Goal: Entertainment & Leisure: Consume media (video, audio)

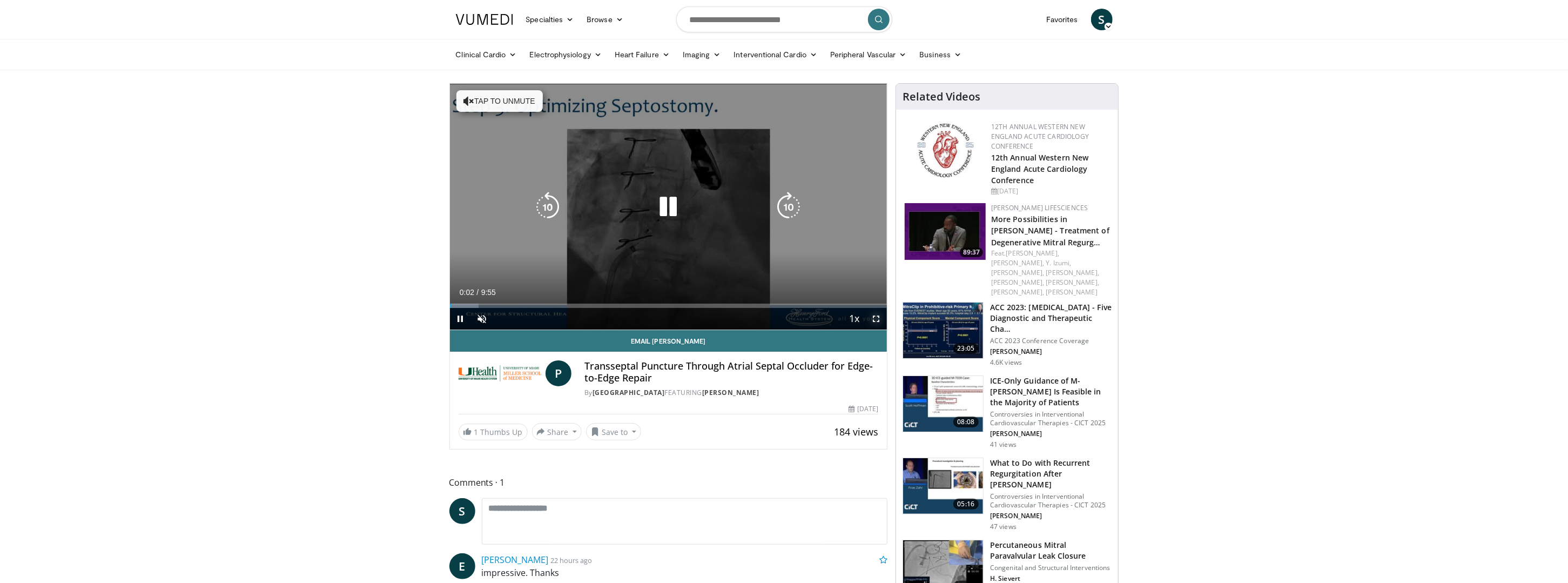
drag, startPoint x: 878, startPoint y: 318, endPoint x: 880, endPoint y: 375, distance: 57.0
click at [878, 318] on span "Video Player" at bounding box center [876, 319] width 22 height 22
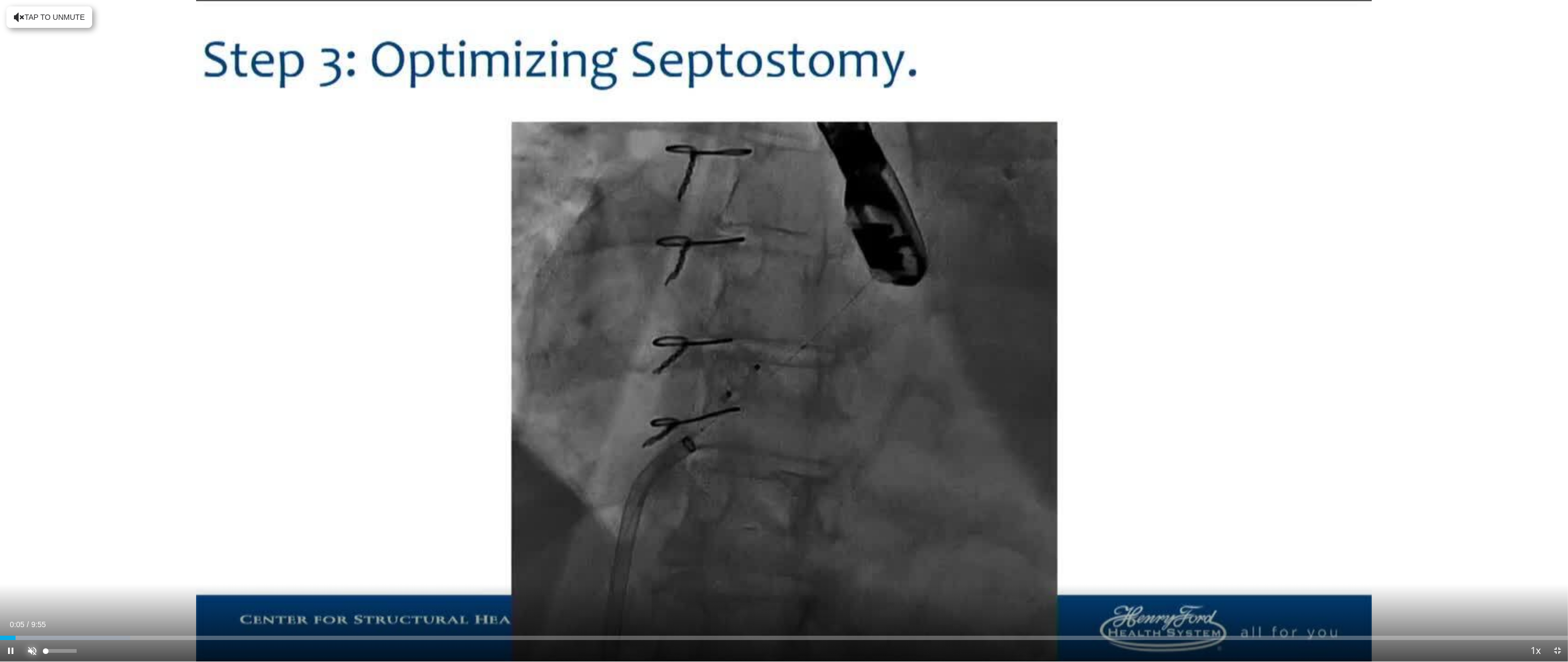
click at [32, 578] on span "Video Player" at bounding box center [32, 651] width 22 height 22
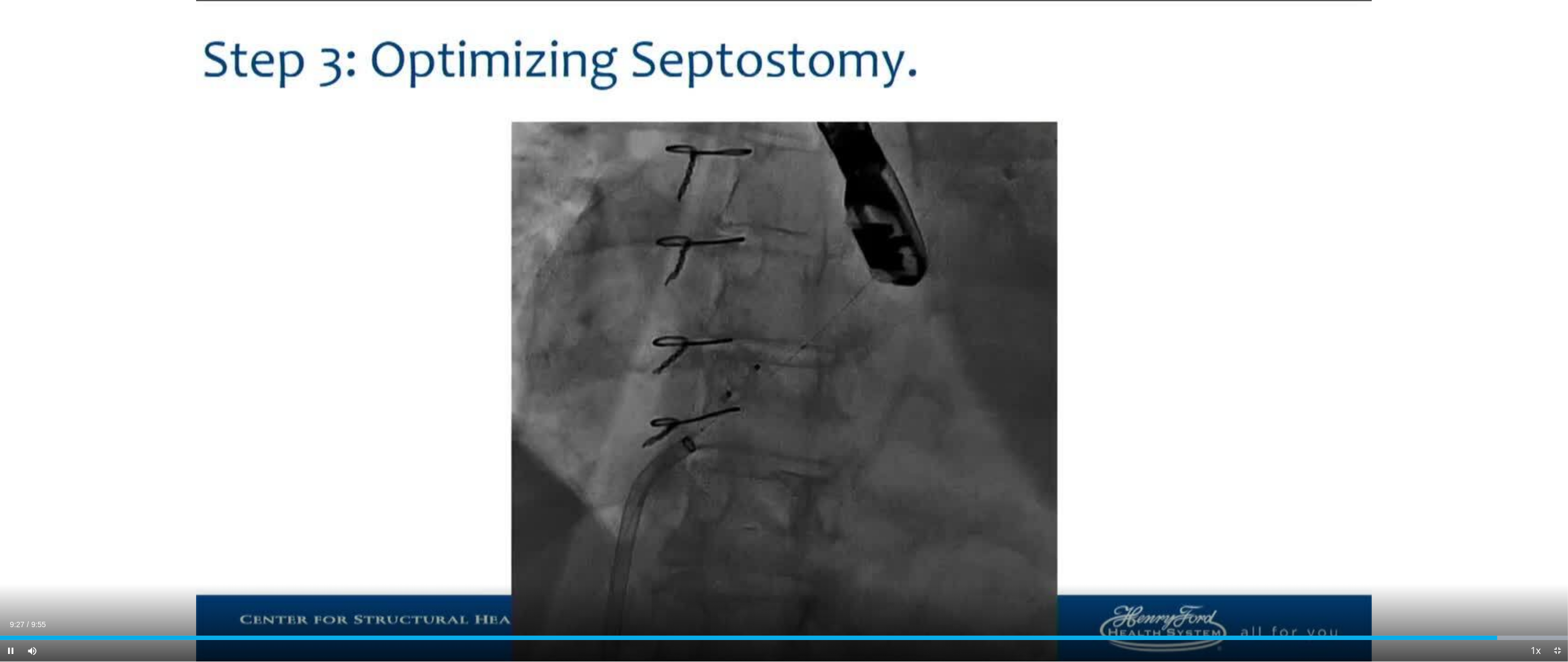
click at [1458, 578] on div "Current Time 9:27 / Duration 9:55 Pause Skip Backward Skip Forward Mute 100% Lo…" at bounding box center [784, 651] width 1568 height 22
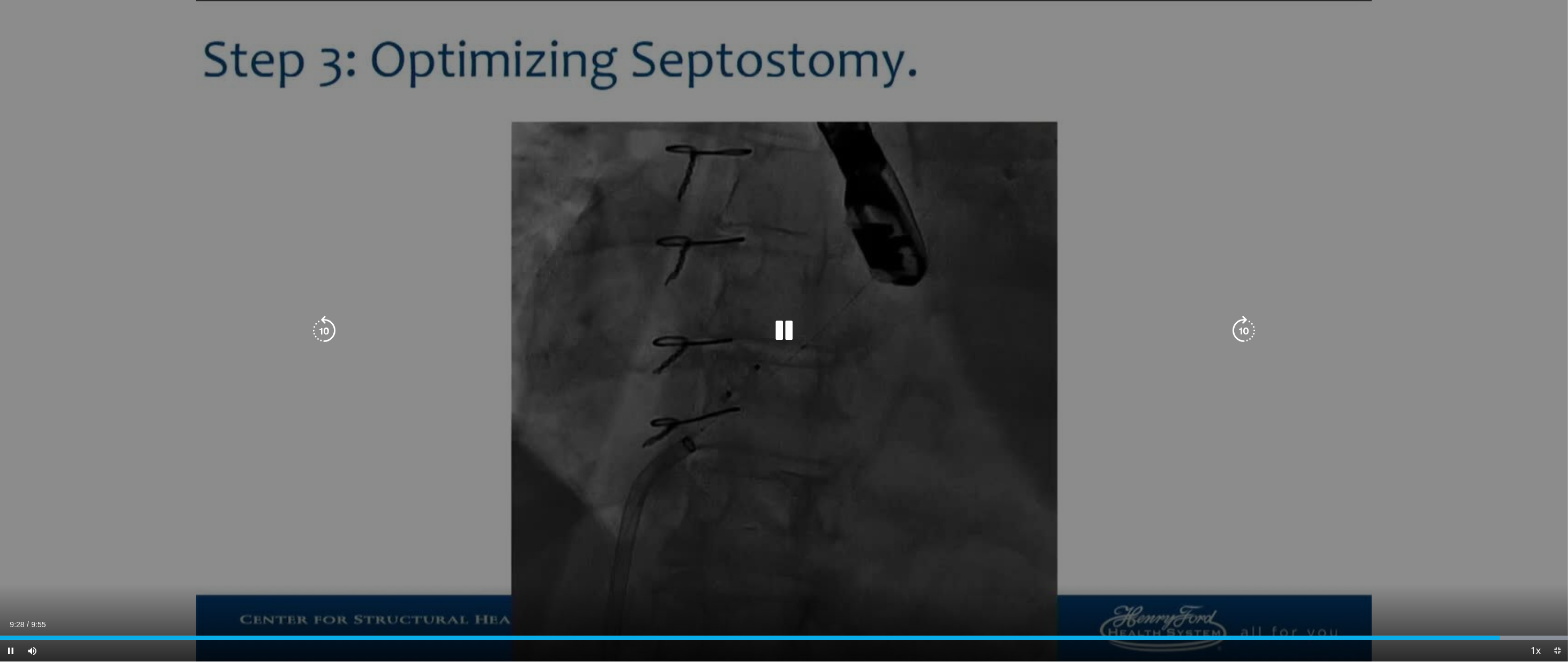
click at [1461, 578] on div "Loaded : 100.00% 9:29 9:20" at bounding box center [784, 634] width 1568 height 10
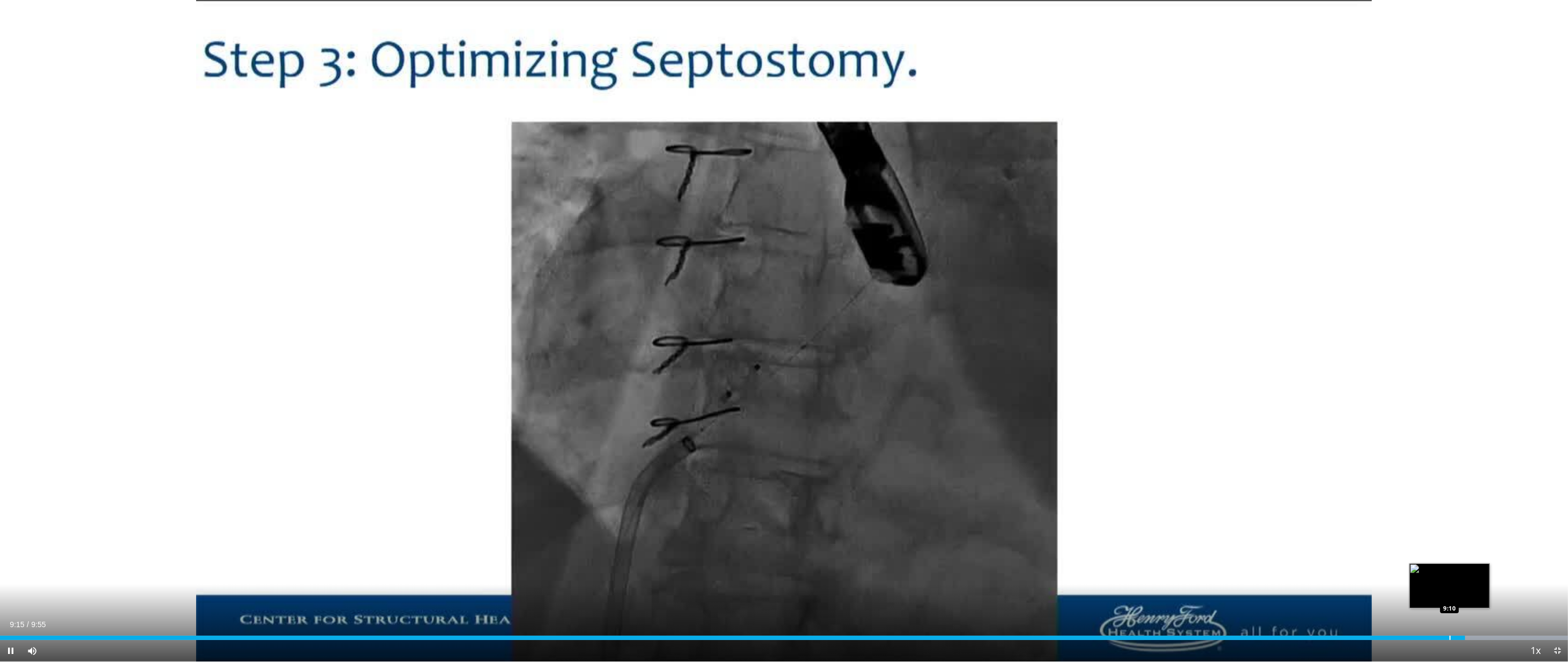
click at [1449, 578] on div "Progress Bar" at bounding box center [1450, 638] width 1 height 5
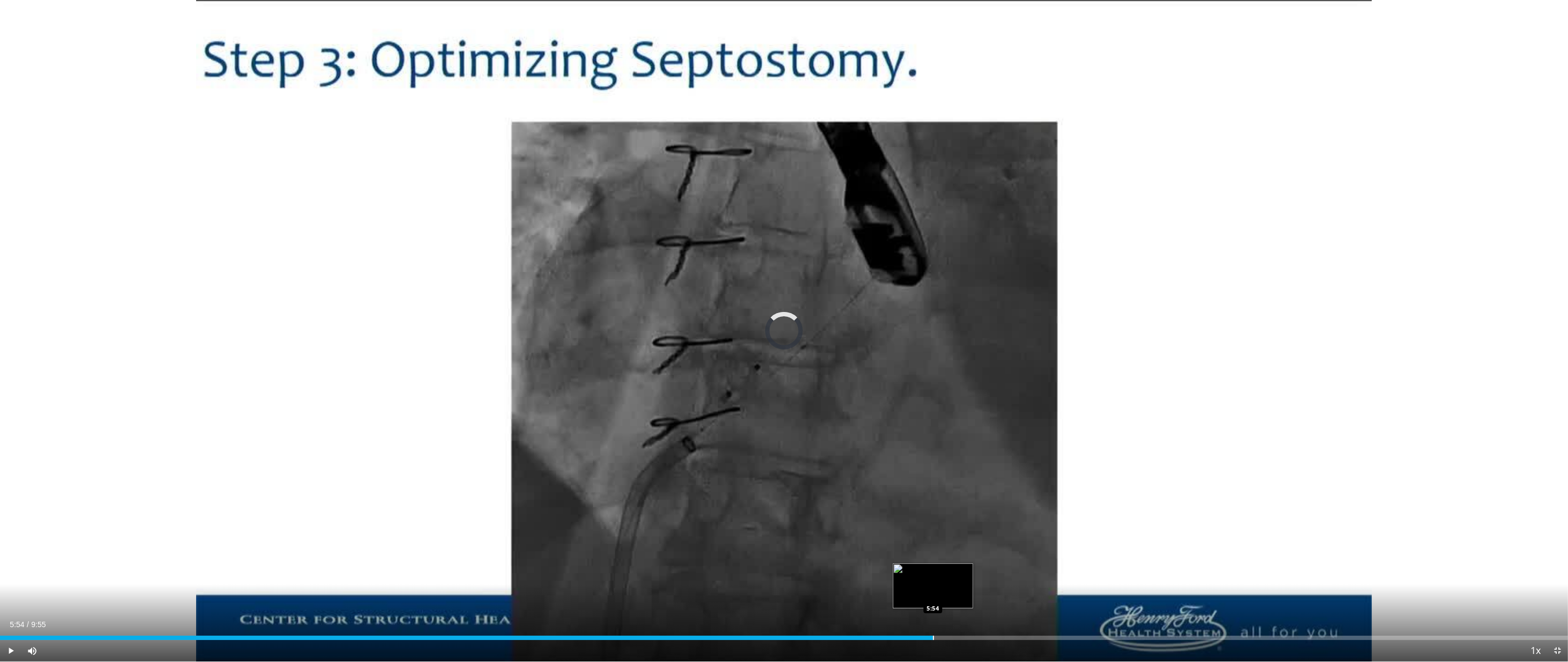
click at [933, 578] on div "Progress Bar" at bounding box center [934, 638] width 1 height 5
click at [794, 578] on div "Loaded : 70.01% 5:55 5:01" at bounding box center [784, 634] width 1568 height 10
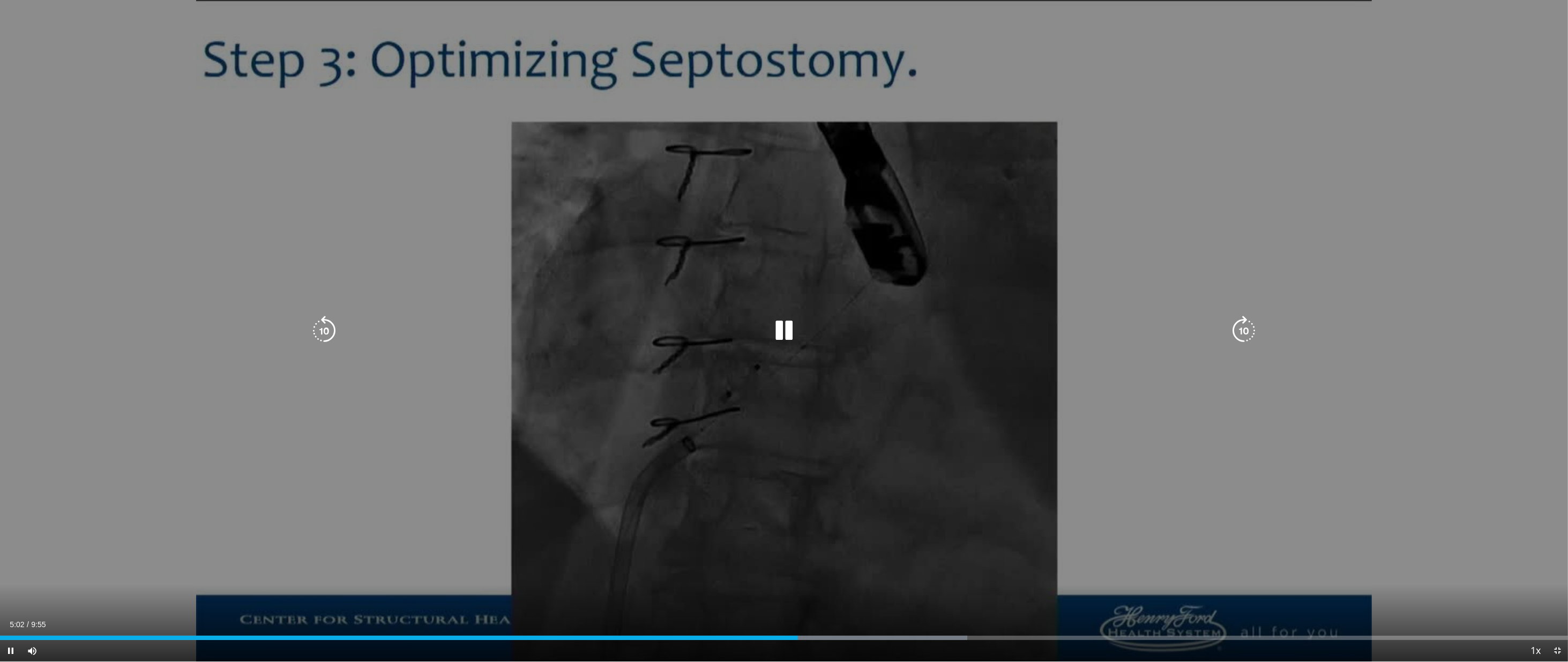
click at [758, 578] on div "Loaded : 61.68% 5:02 5:01" at bounding box center [784, 634] width 1568 height 10
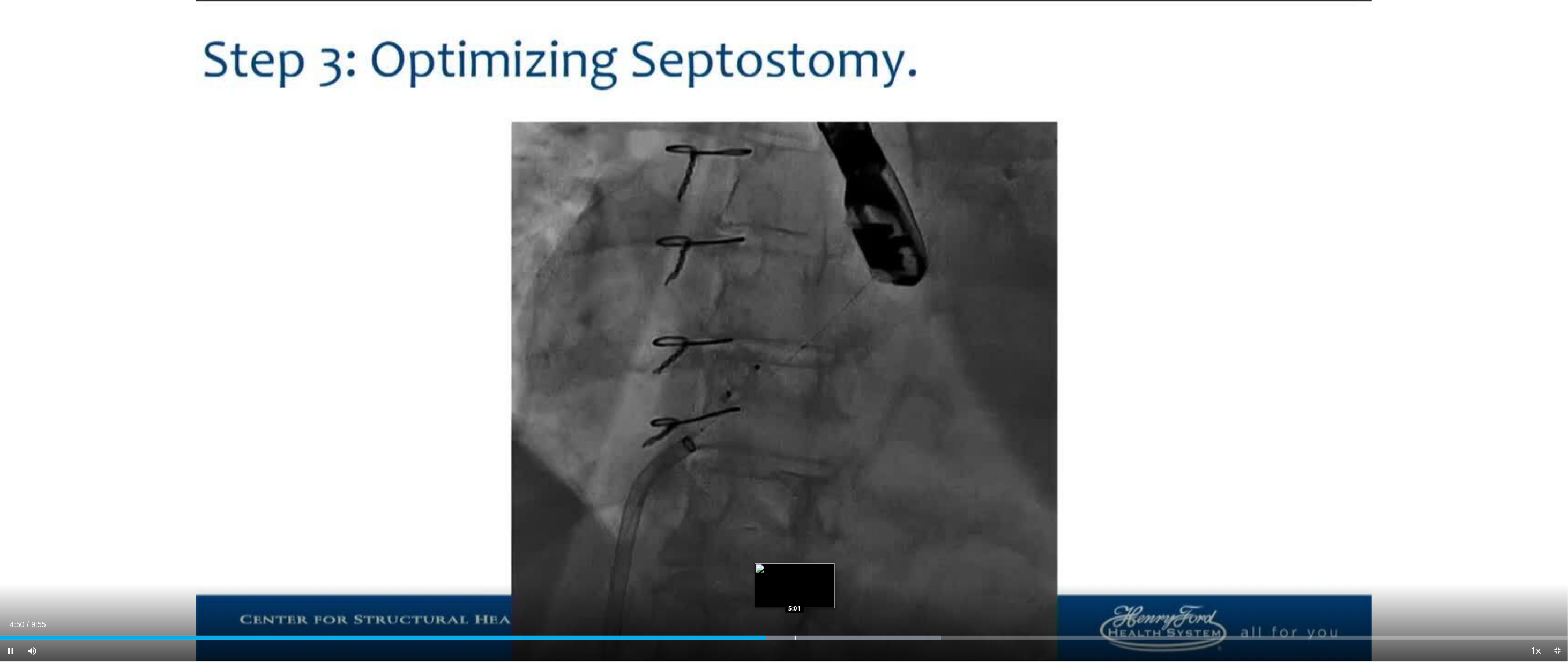
click at [714, 578] on div "Loaded : 60.01% 4:50 5:01" at bounding box center [784, 638] width 1568 height 5
click at [649, 578] on div "Progress Bar" at bounding box center [649, 638] width 1 height 5
click at [605, 578] on div "Progress Bar" at bounding box center [605, 638] width 1 height 5
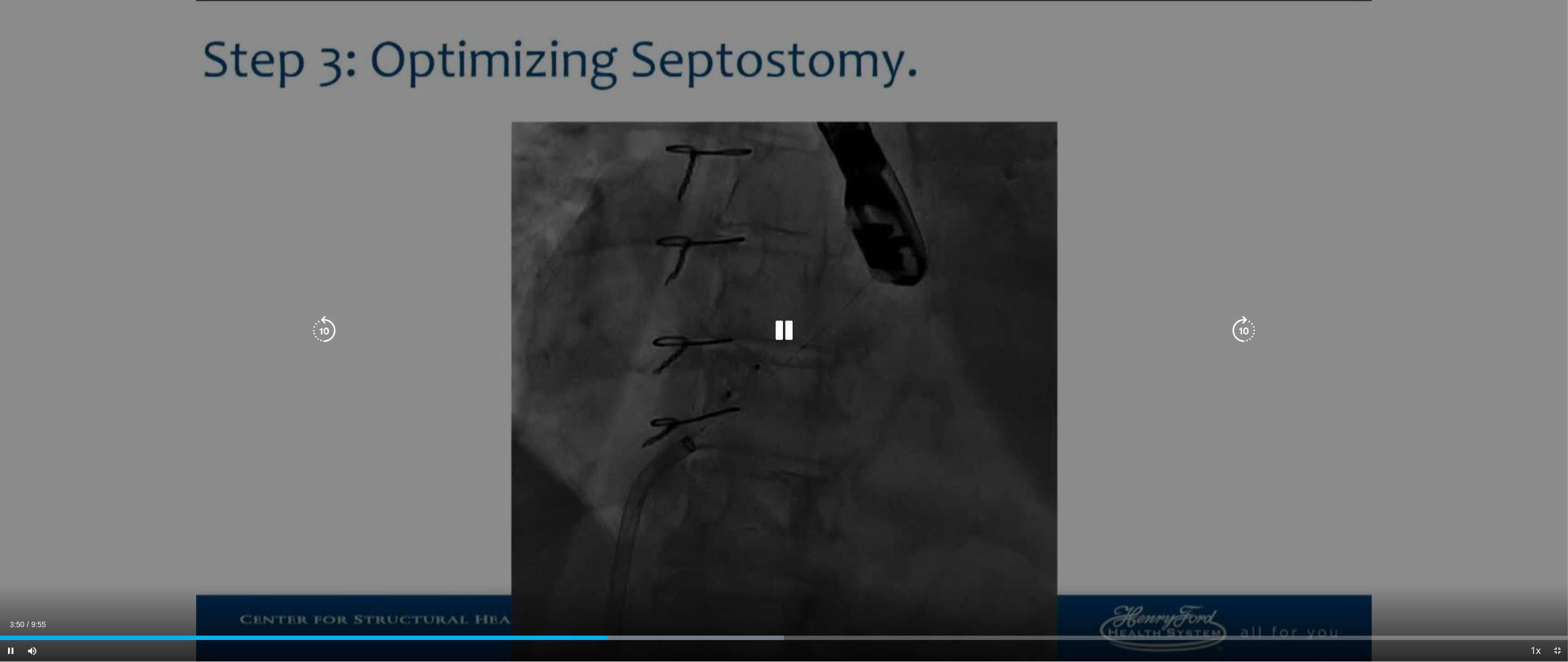
click at [574, 578] on video-js "**********" at bounding box center [784, 331] width 1568 height 662
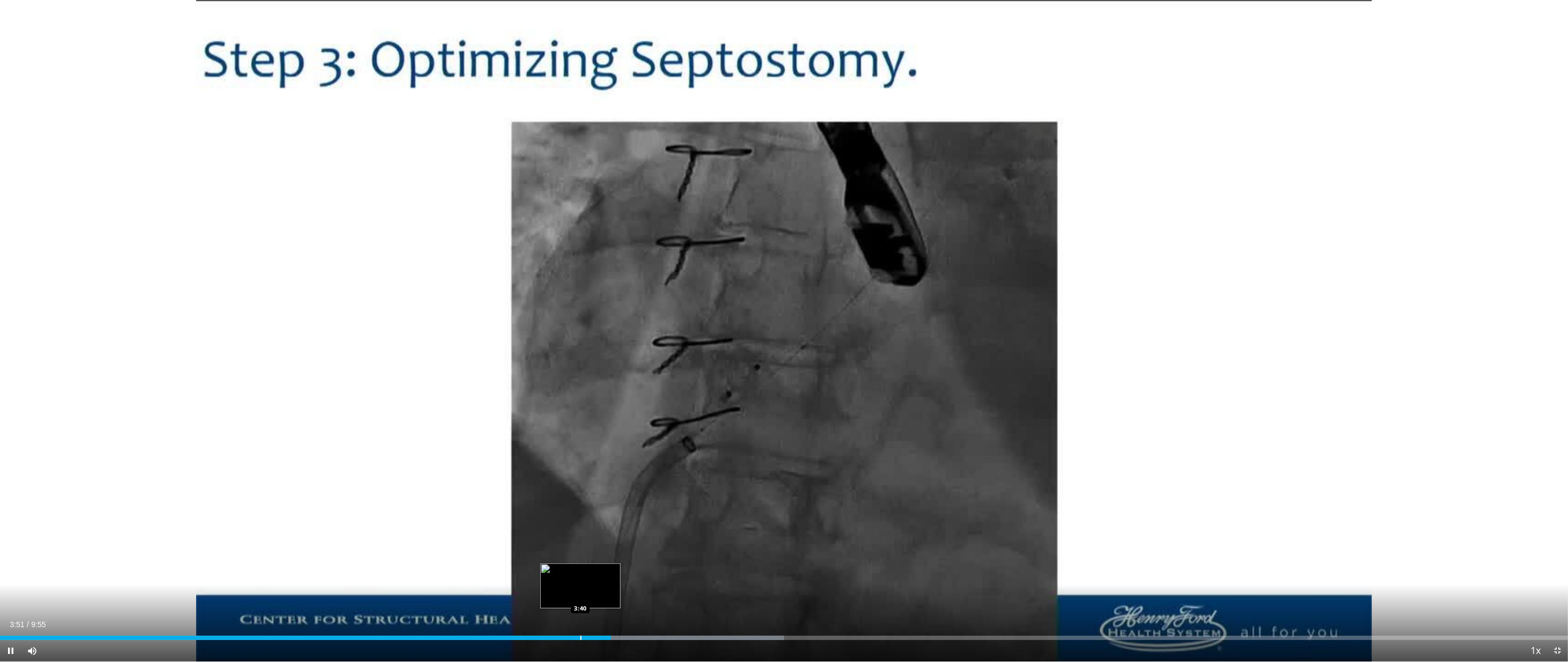
click at [581, 578] on div "Progress Bar" at bounding box center [581, 638] width 1 height 5
click at [548, 578] on div "Progress Bar" at bounding box center [549, 638] width 1 height 5
click at [523, 578] on div "Current Time 3:28 / Duration 9:55 Pause Skip Backward Skip Forward Mute 100% Lo…" at bounding box center [784, 651] width 1568 height 22
click at [488, 578] on div "Progress Bar" at bounding box center [489, 638] width 1 height 5
click at [801, 578] on div "Progress Bar" at bounding box center [801, 638] width 1 height 5
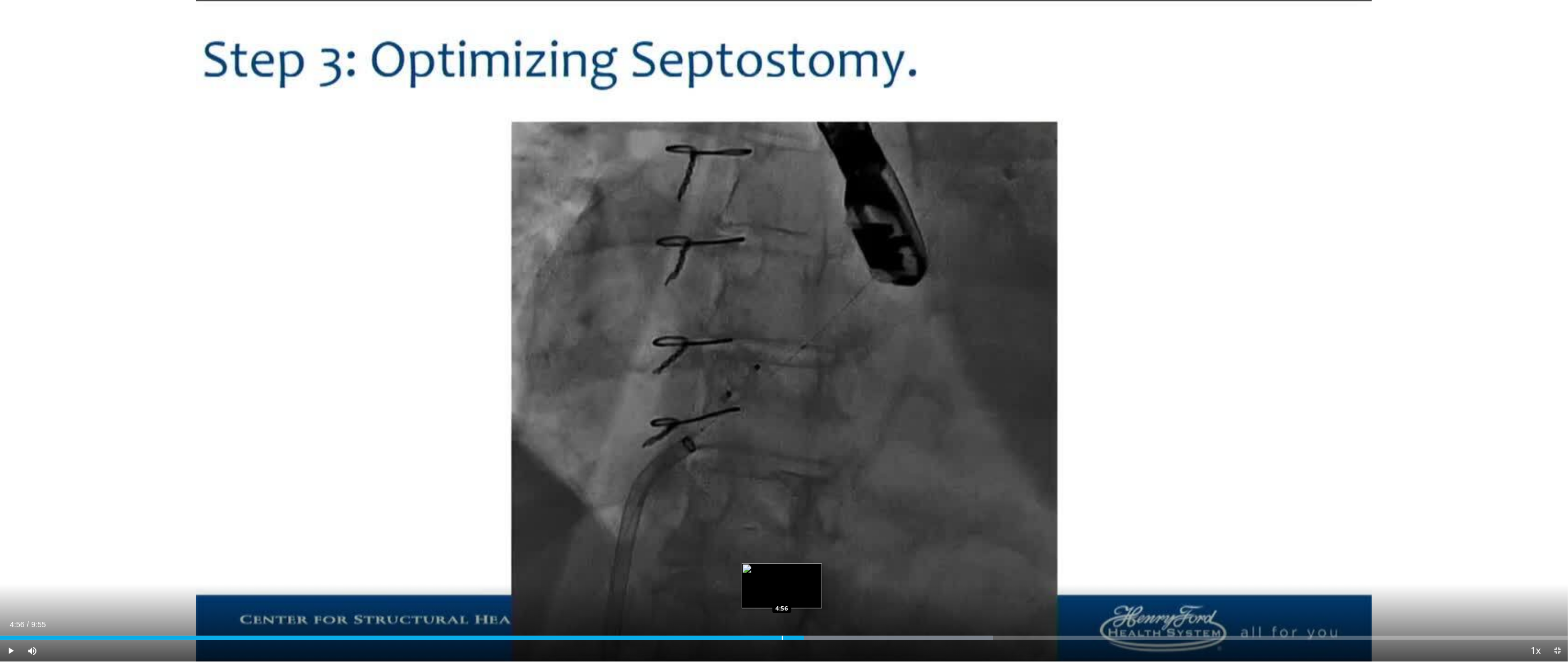
click at [782, 578] on div "Progress Bar" at bounding box center [782, 638] width 1 height 5
click at [750, 578] on div "Current Time 4:58 / Duration 9:55 Pause Skip Backward Skip Forward Mute 100% Lo…" at bounding box center [784, 651] width 1568 height 22
click at [723, 578] on div "Progress Bar" at bounding box center [724, 638] width 1 height 5
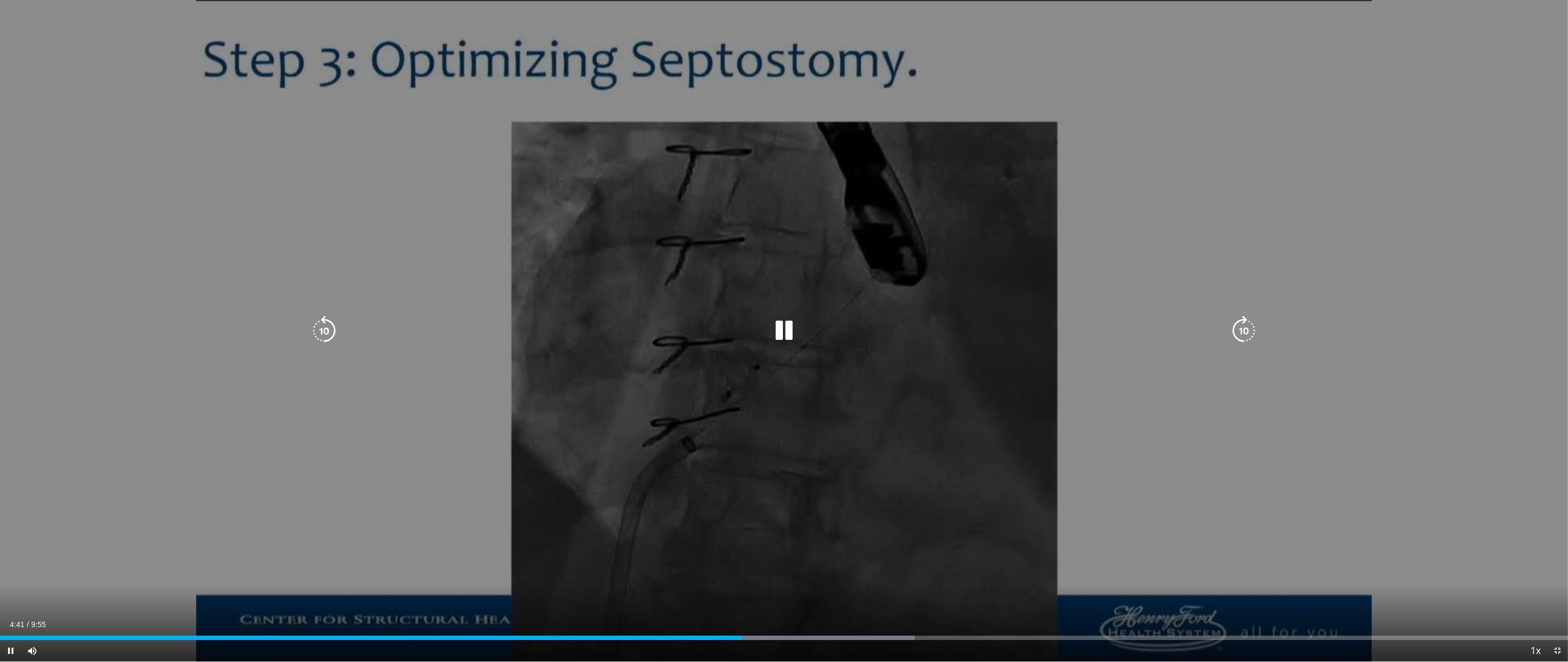
click at [867, 105] on div "10 seconds Tap to unmute" at bounding box center [784, 331] width 1568 height 661
click at [769, 331] on icon "Video Player" at bounding box center [784, 331] width 30 height 30
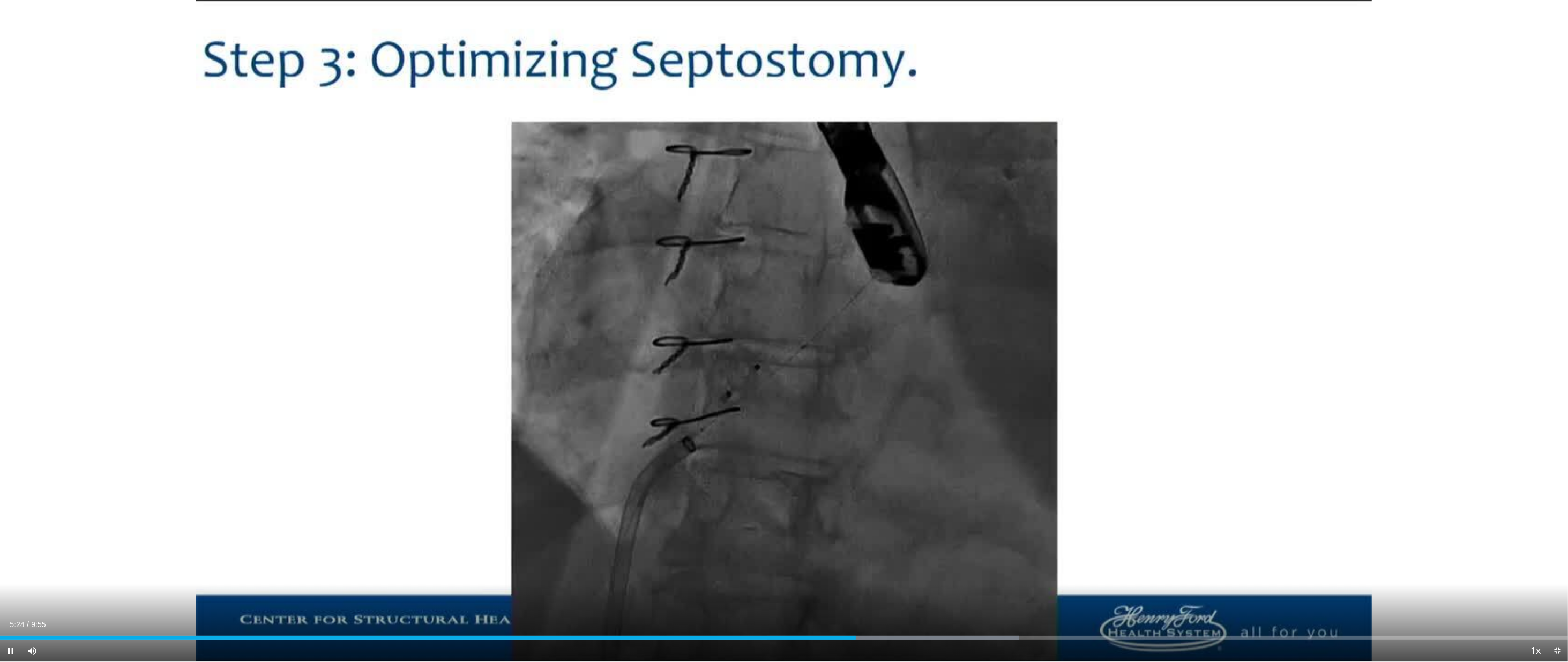
click at [822, 578] on div "Current Time 5:24 / Duration 9:55 Pause Skip Backward Skip Forward Mute 100% Lo…" at bounding box center [784, 651] width 1568 height 22
click at [821, 578] on div "Current Time 5:26 / Duration 9:55 Pause Skip Backward Skip Forward Mute 100% Lo…" at bounding box center [784, 651] width 1568 height 22
click at [821, 578] on div "Progress Bar" at bounding box center [821, 638] width 1 height 5
click at [809, 578] on div "Loaded : 65.55% 5:07 5:07" at bounding box center [784, 634] width 1568 height 10
click at [793, 578] on div "Loaded : 65.55% 5:09 5:01" at bounding box center [784, 634] width 1568 height 10
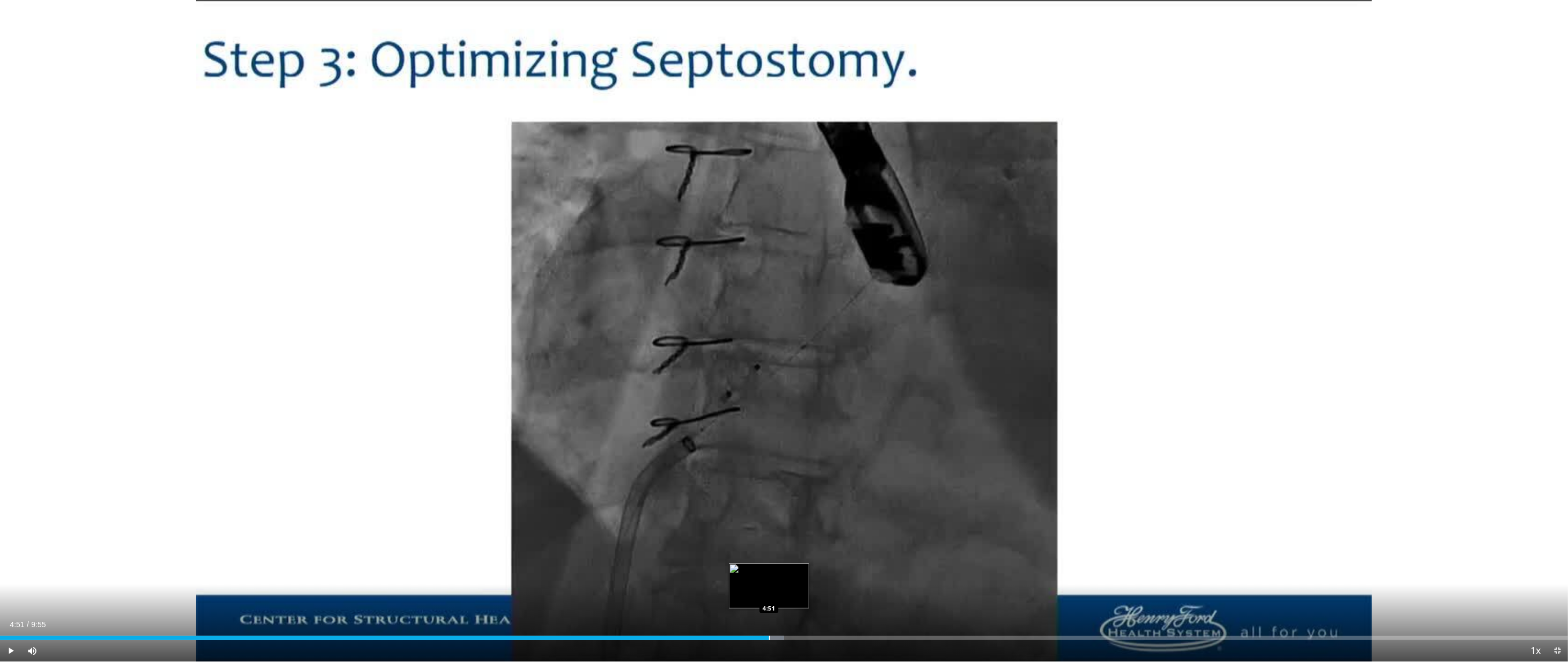
click at [769, 578] on div "Loaded : 50.01% 4:51 4:51" at bounding box center [784, 634] width 1568 height 10
click at [742, 578] on div "Progress Bar" at bounding box center [743, 638] width 1 height 5
click at [1555, 578] on span "Video Player" at bounding box center [1557, 651] width 22 height 22
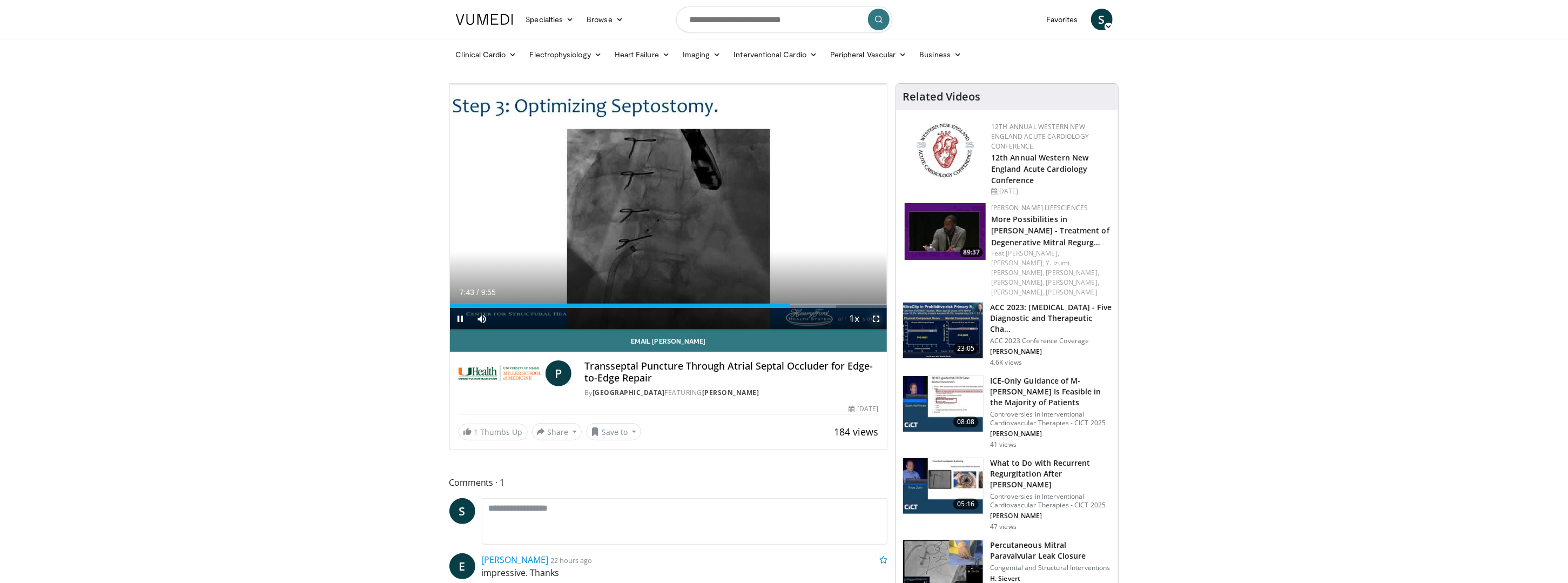
click at [874, 320] on span "Video Player" at bounding box center [876, 319] width 22 height 22
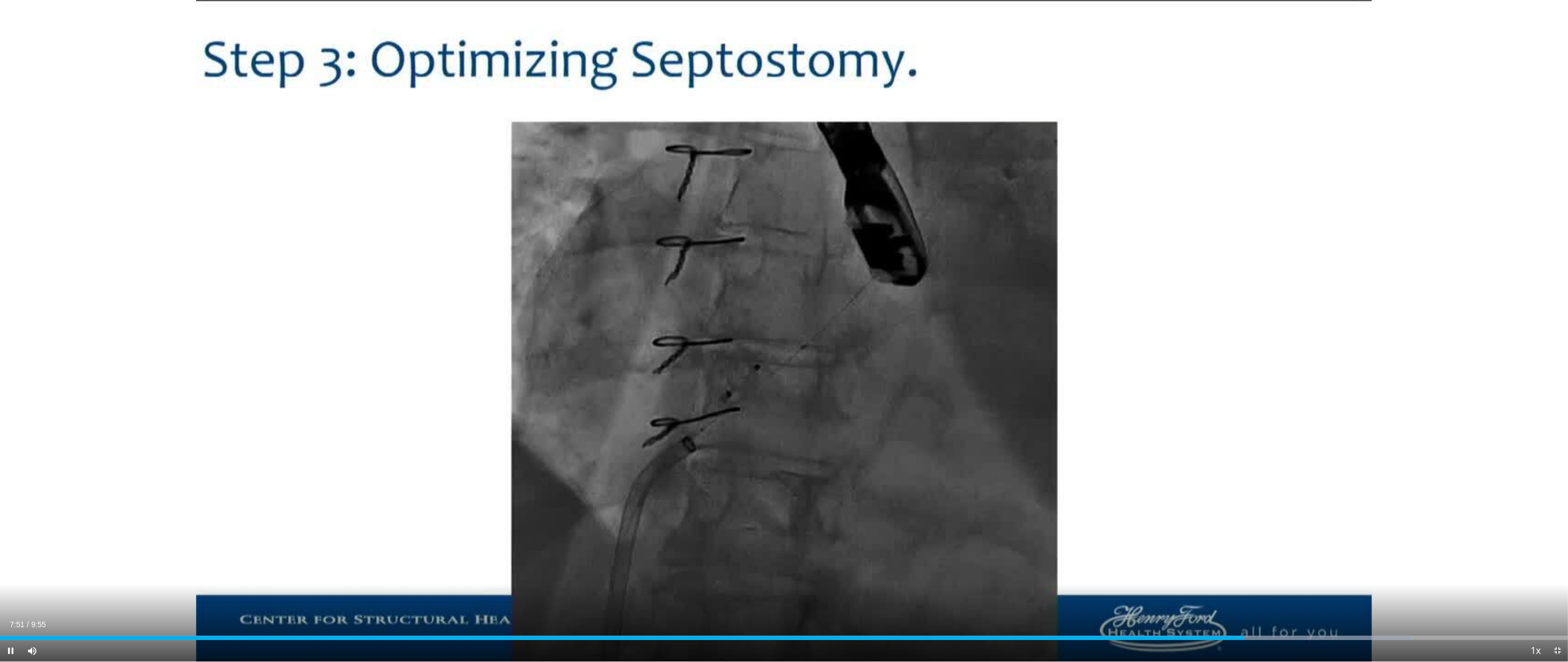
click at [1152, 578] on div "Current Time 7:51 / Duration 9:55 Pause Skip Backward Skip Forward Mute 100% Lo…" at bounding box center [784, 651] width 1568 height 22
click at [1147, 578] on div "Progress Bar" at bounding box center [1148, 638] width 1 height 5
